Goal: Navigation & Orientation: Find specific page/section

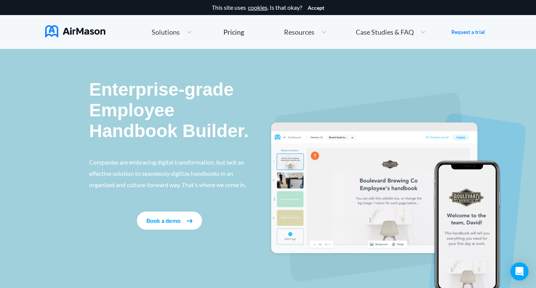
click at [168, 222] on button "Book a demo" at bounding box center [169, 220] width 65 height 18
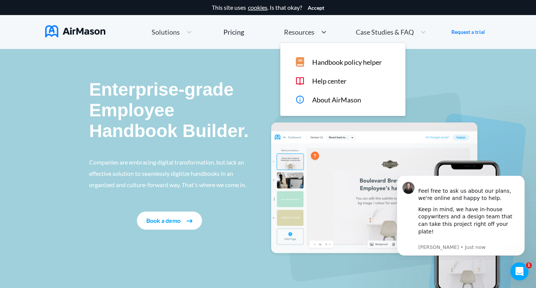
click at [297, 33] on span "Resources" at bounding box center [299, 32] width 30 height 7
click at [327, 64] on span "Handbook policy helper" at bounding box center [347, 62] width 70 height 8
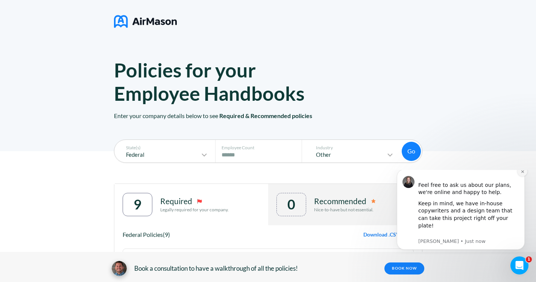
click at [524, 174] on icon "Dismiss notification" at bounding box center [523, 172] width 4 height 4
